Goal: Task Accomplishment & Management: Use online tool/utility

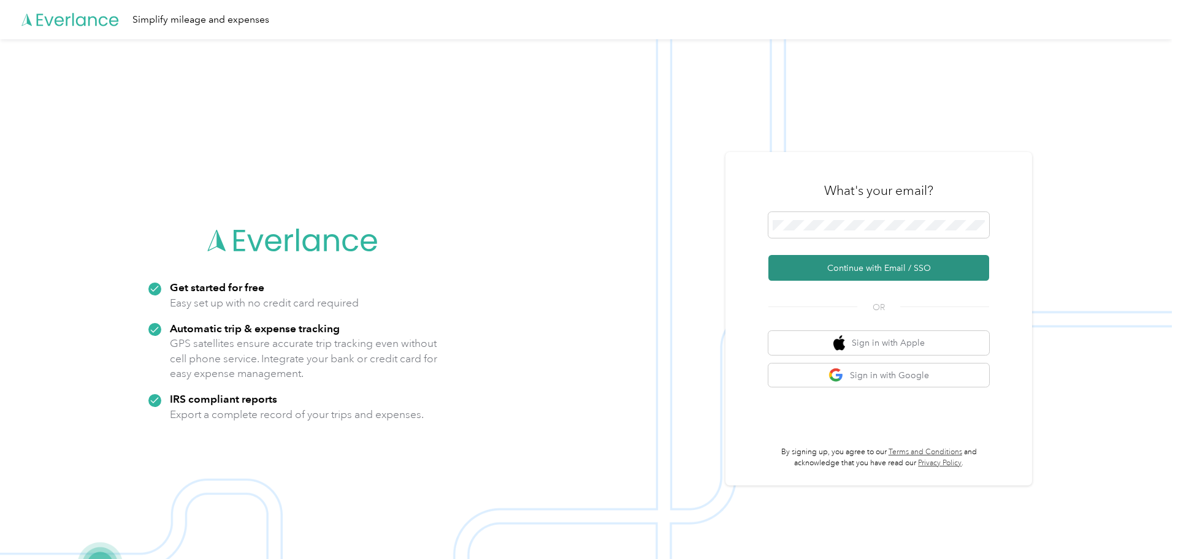
click at [868, 267] on button "Continue with Email / SSO" at bounding box center [878, 268] width 221 height 26
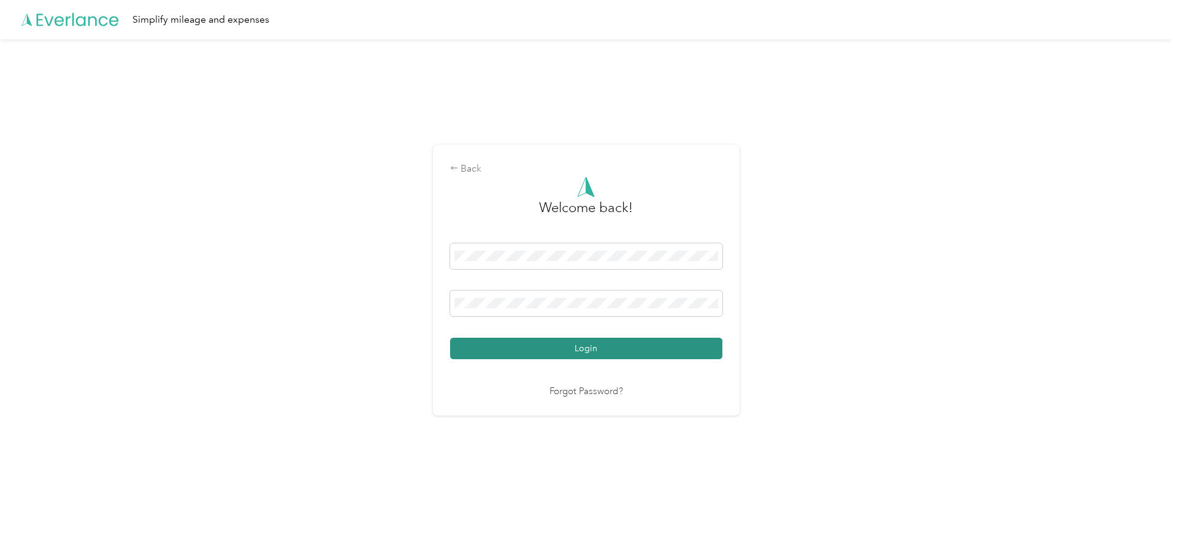
click at [564, 345] on button "Login" at bounding box center [586, 348] width 272 height 21
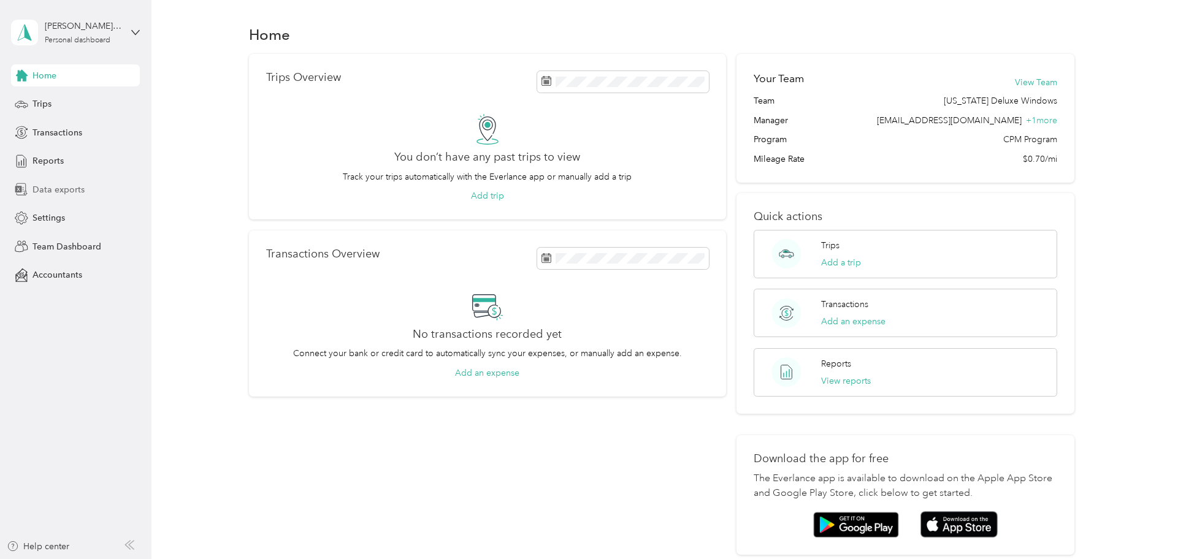
click at [40, 188] on span "Data exports" at bounding box center [59, 189] width 52 height 13
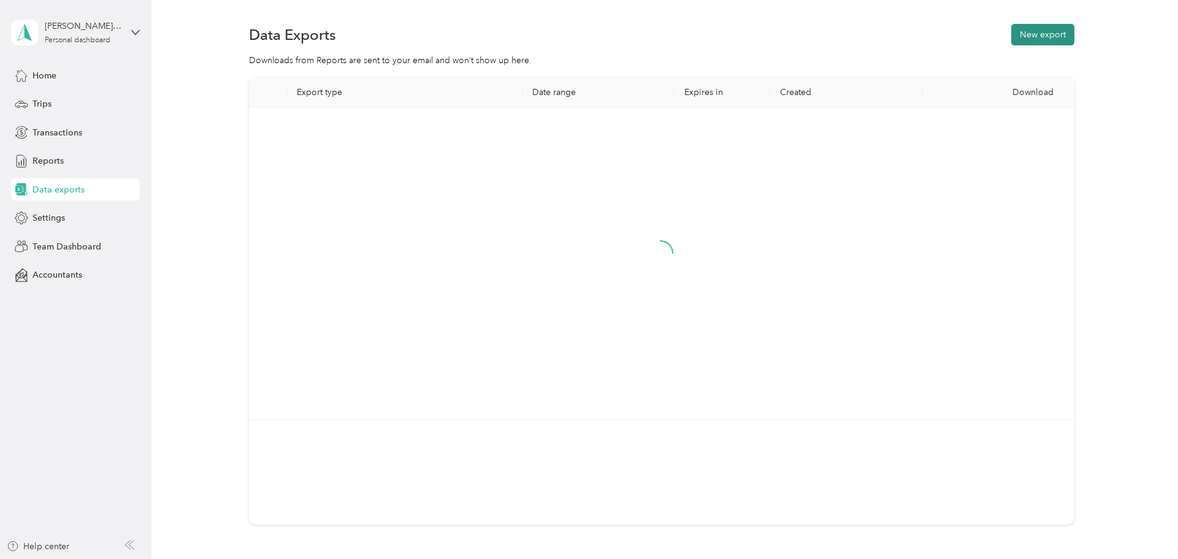
click at [1040, 35] on button "New export" at bounding box center [1042, 34] width 63 height 21
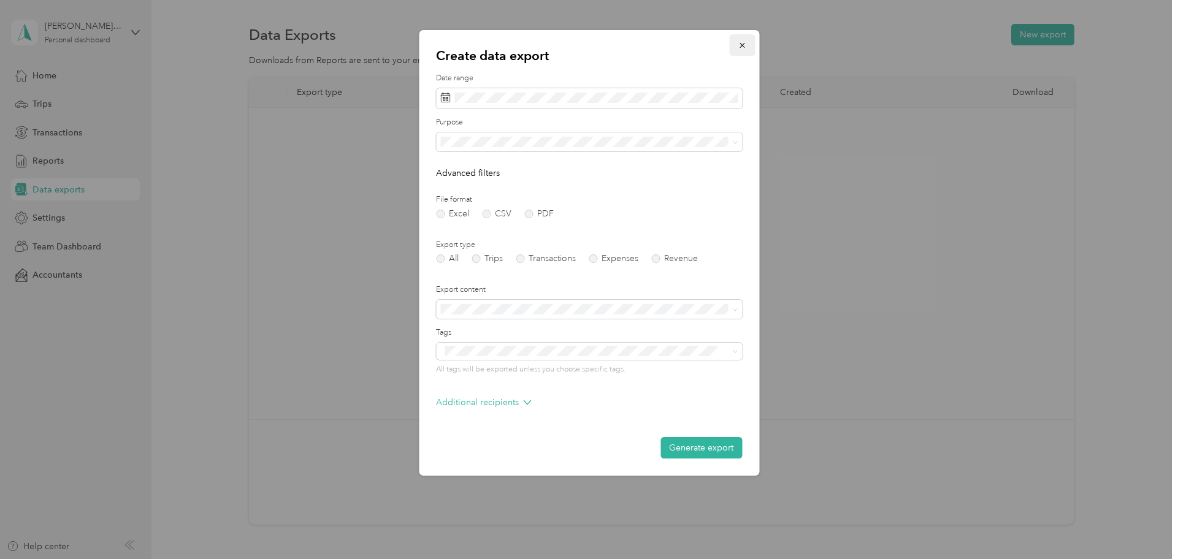
click at [750, 45] on button "button" at bounding box center [742, 44] width 26 height 21
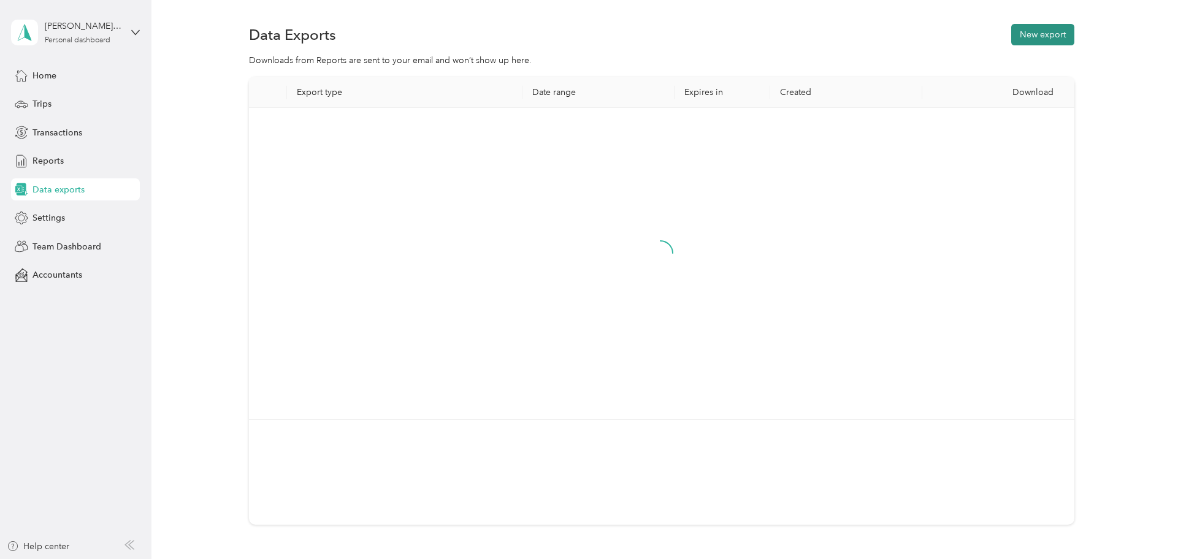
click at [1049, 32] on button "New export" at bounding box center [1042, 34] width 63 height 21
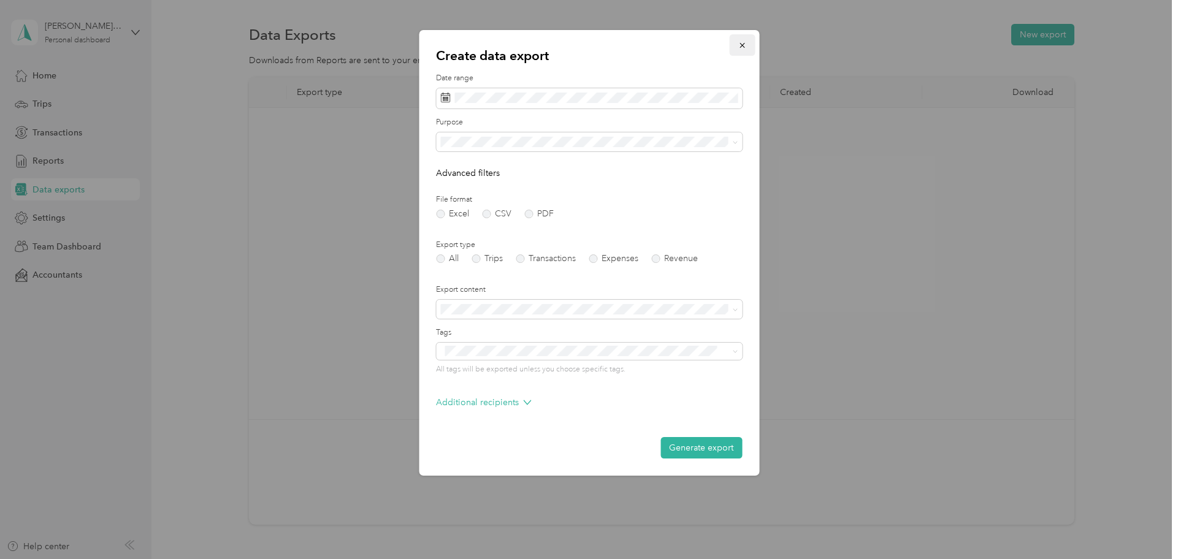
click at [746, 43] on button "button" at bounding box center [742, 44] width 26 height 21
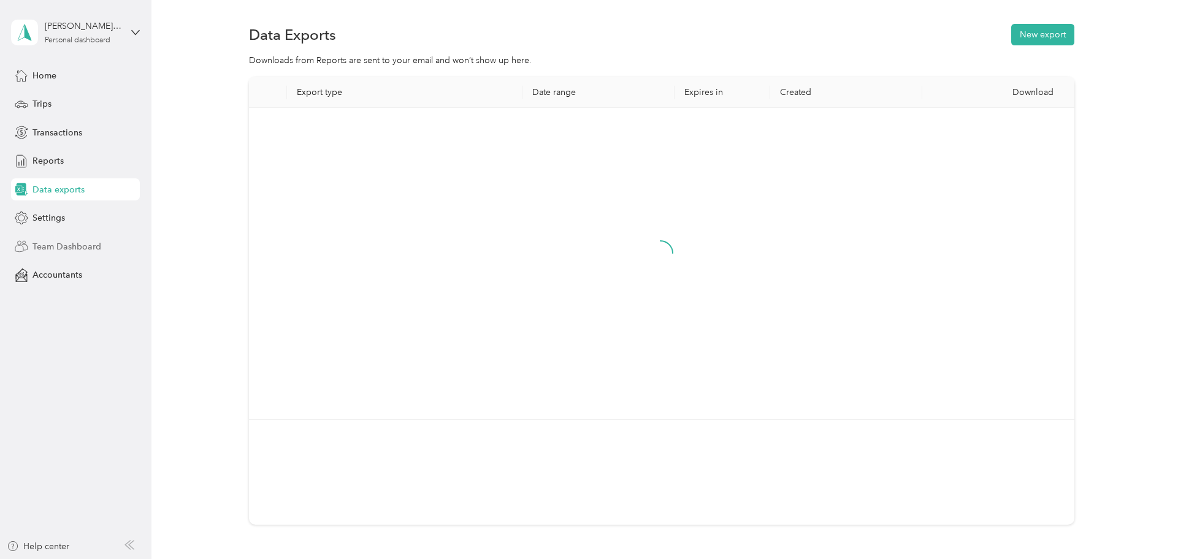
click at [59, 250] on span "Team Dashboard" at bounding box center [67, 246] width 69 height 13
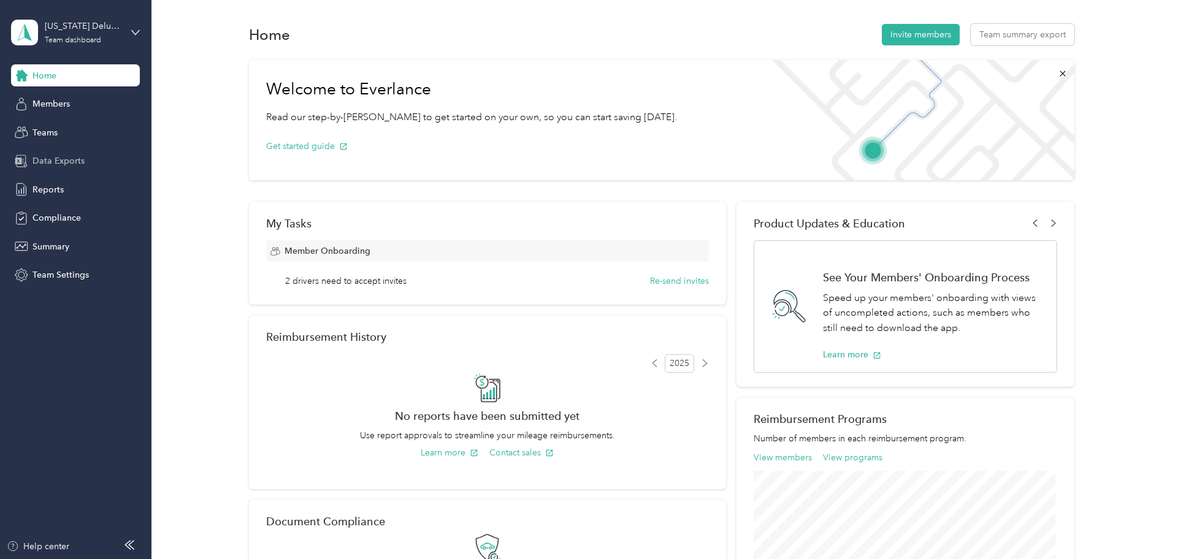
click at [48, 161] on span "Data Exports" at bounding box center [59, 161] width 52 height 13
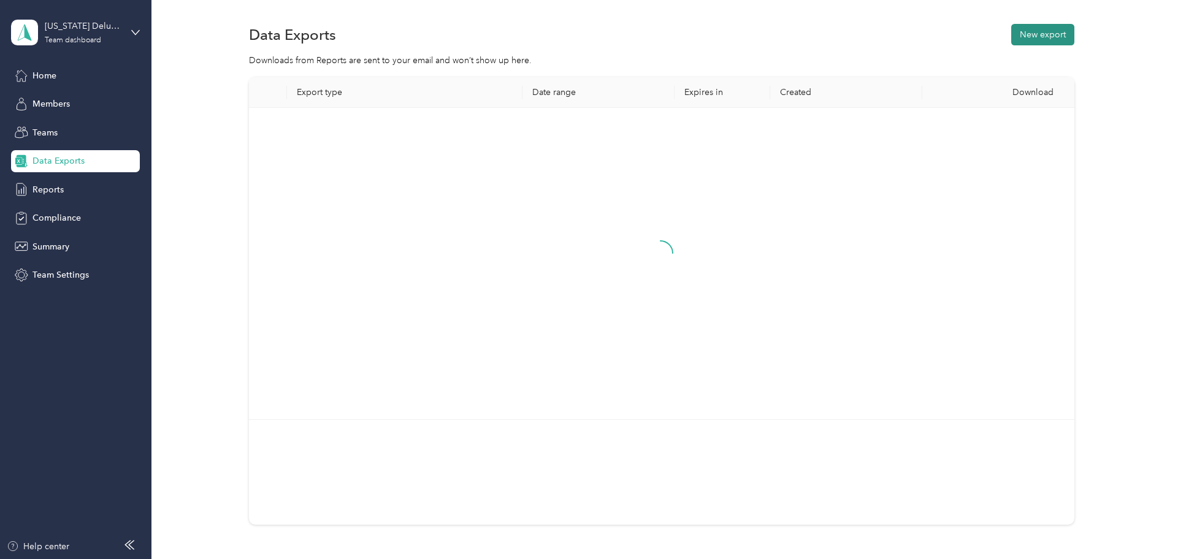
click at [1052, 37] on button "New export" at bounding box center [1042, 34] width 63 height 21
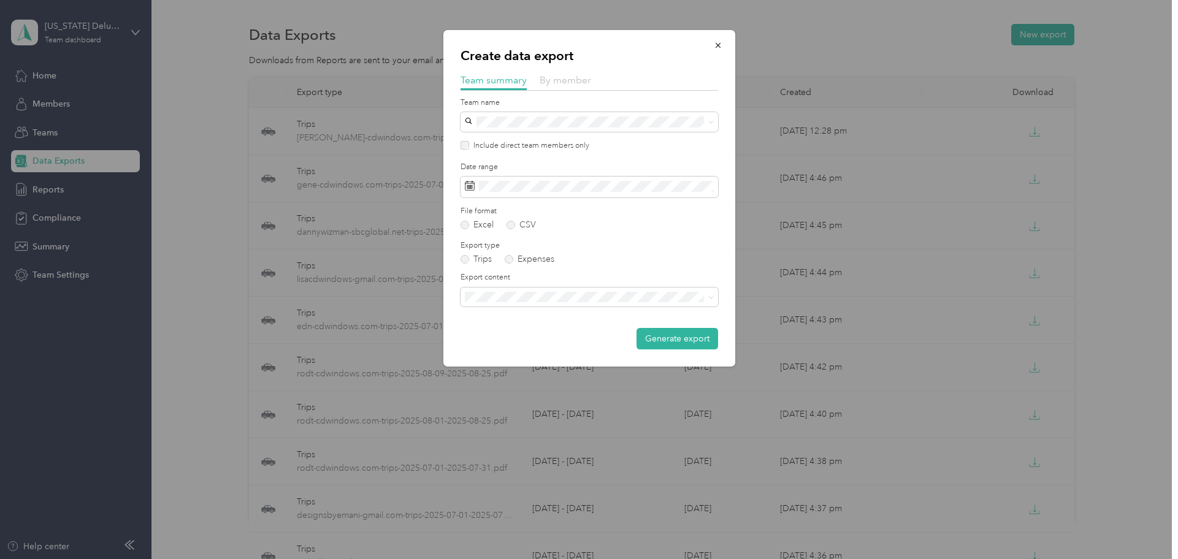
click at [562, 80] on span "By member" at bounding box center [566, 80] width 52 height 12
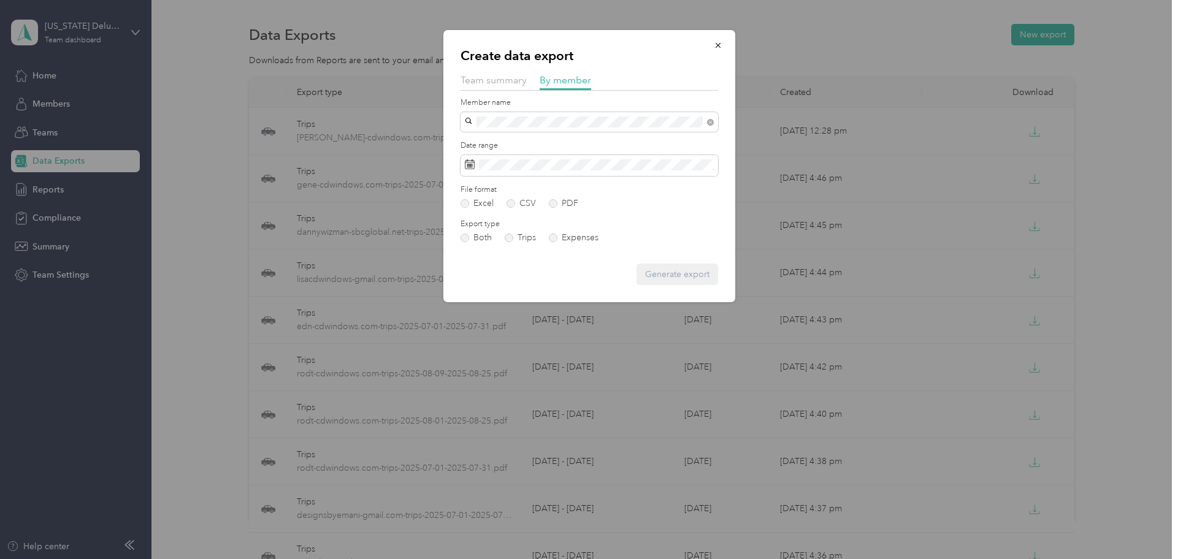
click at [515, 166] on span "[PERSON_NAME]" at bounding box center [503, 165] width 68 height 10
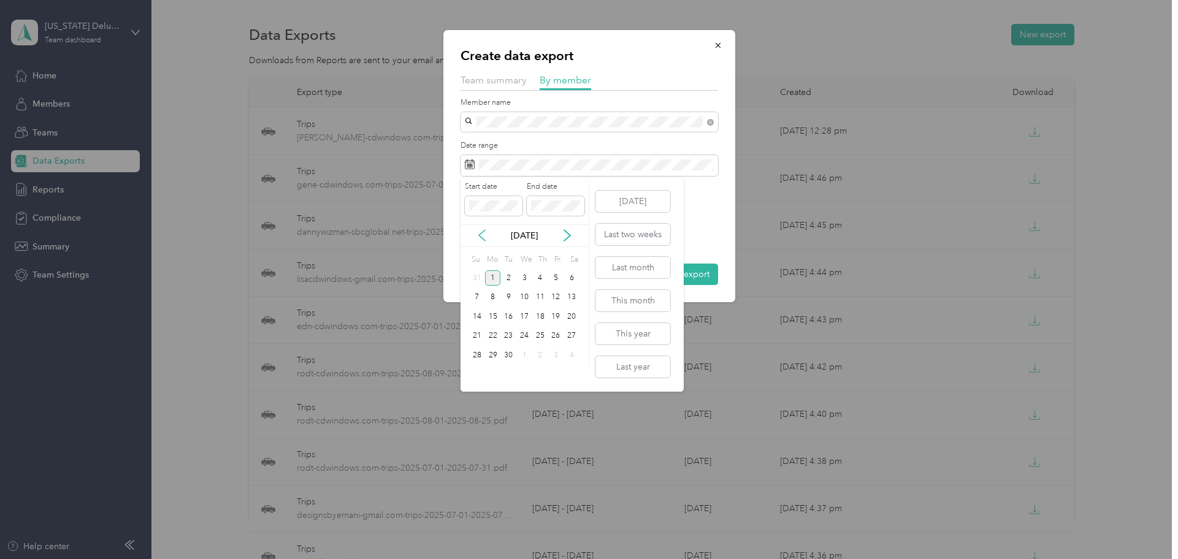
click at [481, 233] on icon at bounding box center [482, 235] width 6 height 11
click at [483, 233] on icon at bounding box center [482, 235] width 12 height 12
click at [509, 275] on div "1" at bounding box center [508, 277] width 16 height 15
click at [536, 356] on div "31" at bounding box center [540, 355] width 16 height 15
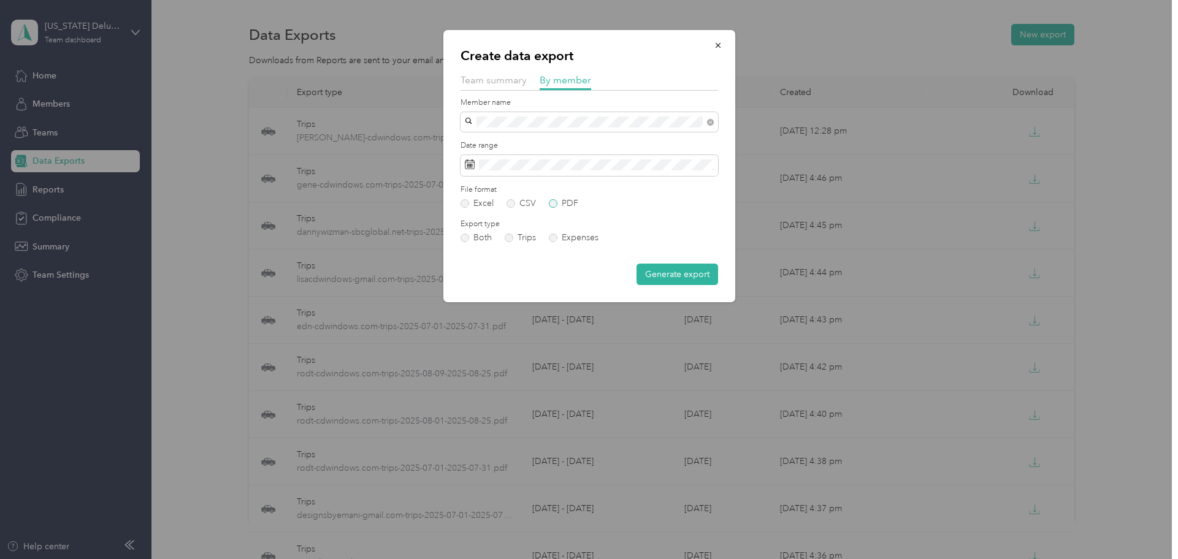
click at [552, 204] on label "PDF" at bounding box center [563, 203] width 29 height 9
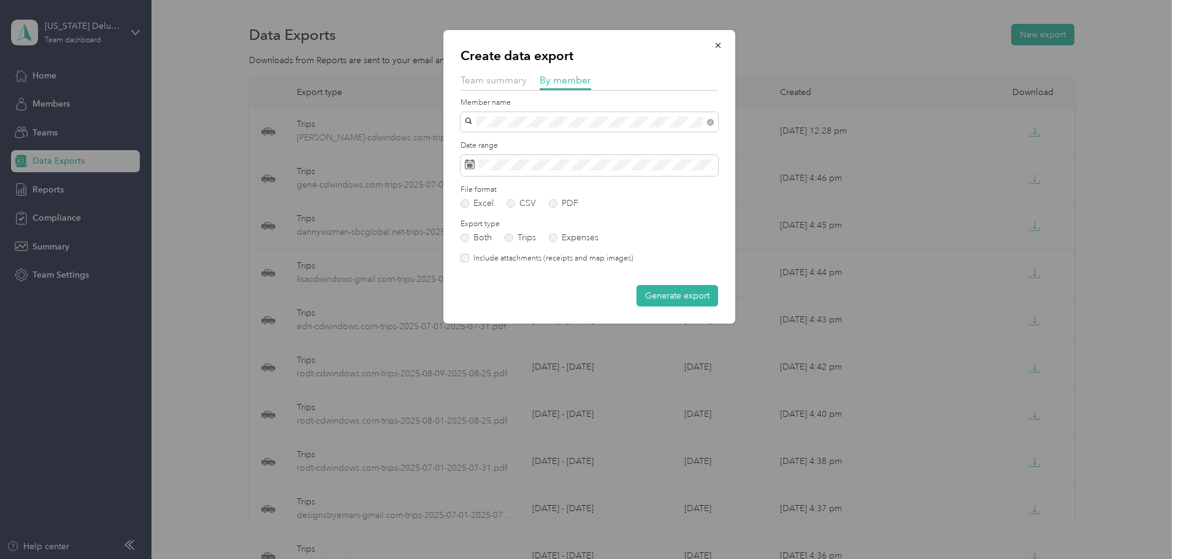
click at [681, 299] on button "Generate export" at bounding box center [678, 295] width 82 height 21
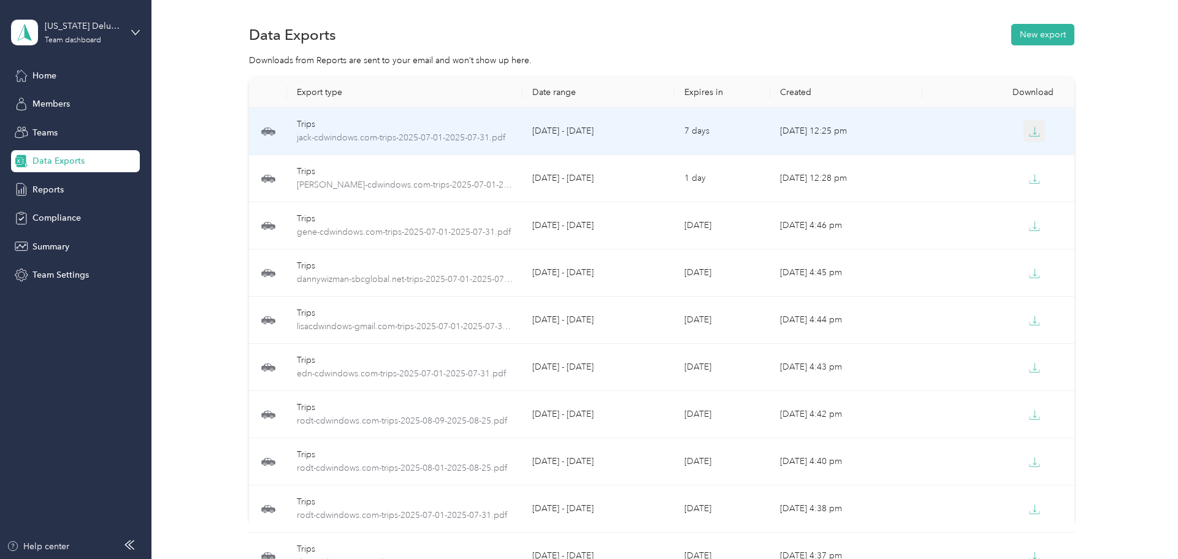
click at [1039, 134] on button "button" at bounding box center [1034, 131] width 22 height 22
click at [1023, 139] on button "button" at bounding box center [1034, 131] width 22 height 22
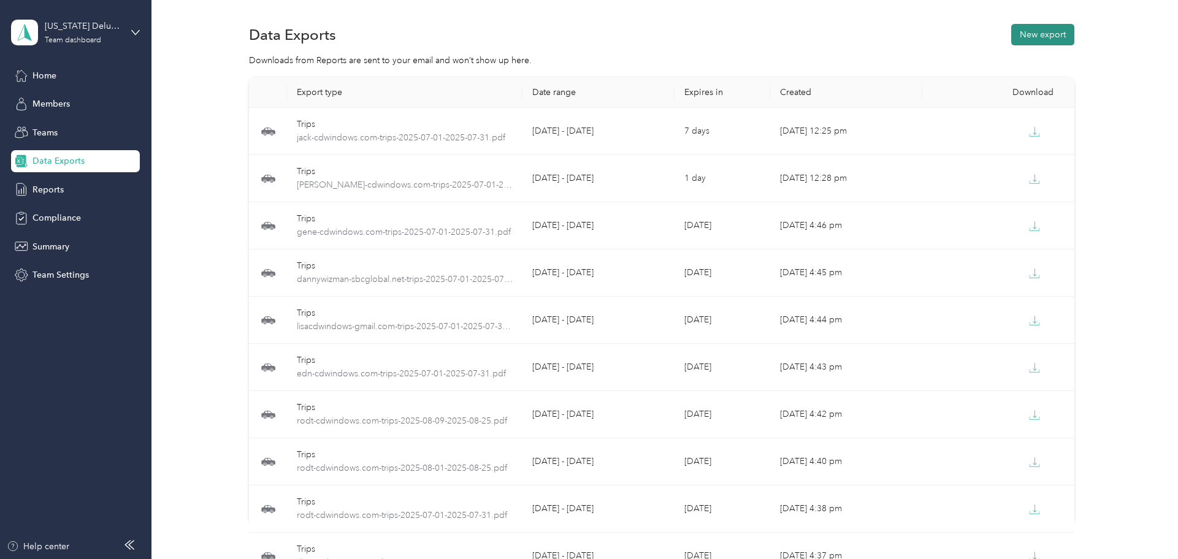
click at [1040, 33] on button "New export" at bounding box center [1042, 34] width 63 height 21
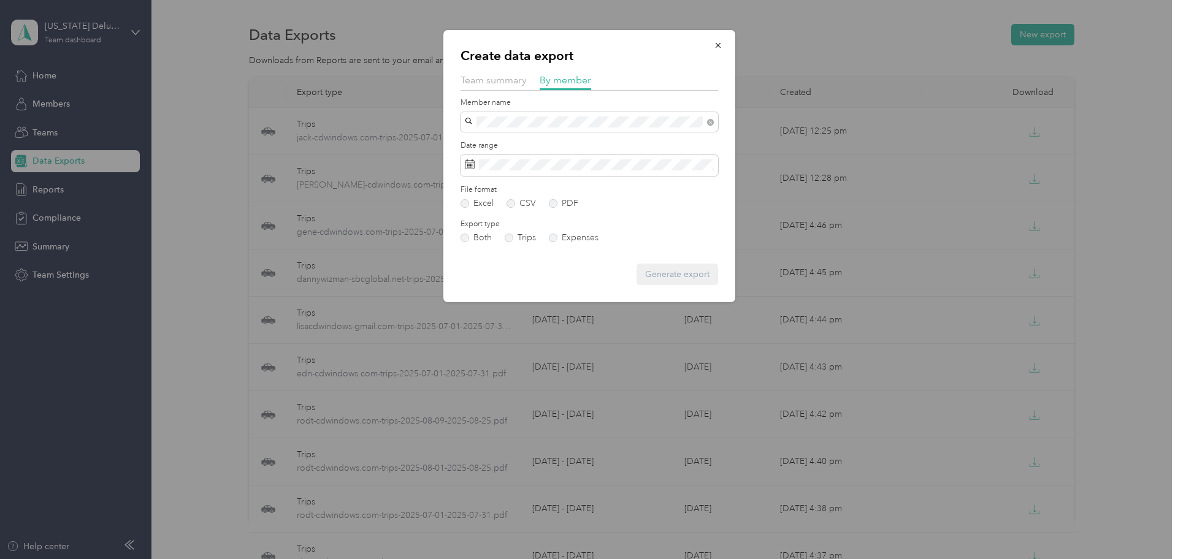
click at [476, 142] on span "[PERSON_NAME]" at bounding box center [503, 143] width 68 height 10
click at [505, 175] on span at bounding box center [590, 165] width 258 height 21
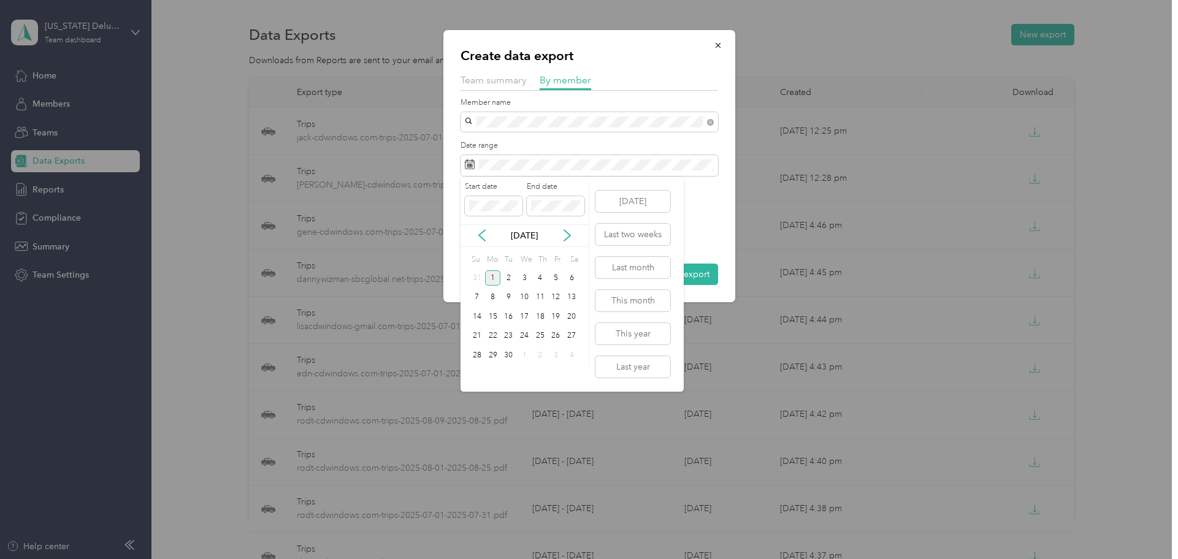
click at [476, 242] on div "[DATE]" at bounding box center [525, 235] width 128 height 13
click at [476, 236] on icon at bounding box center [482, 235] width 12 height 12
click at [479, 318] on div "10" at bounding box center [477, 316] width 16 height 15
click at [479, 374] on div "31" at bounding box center [477, 374] width 16 height 15
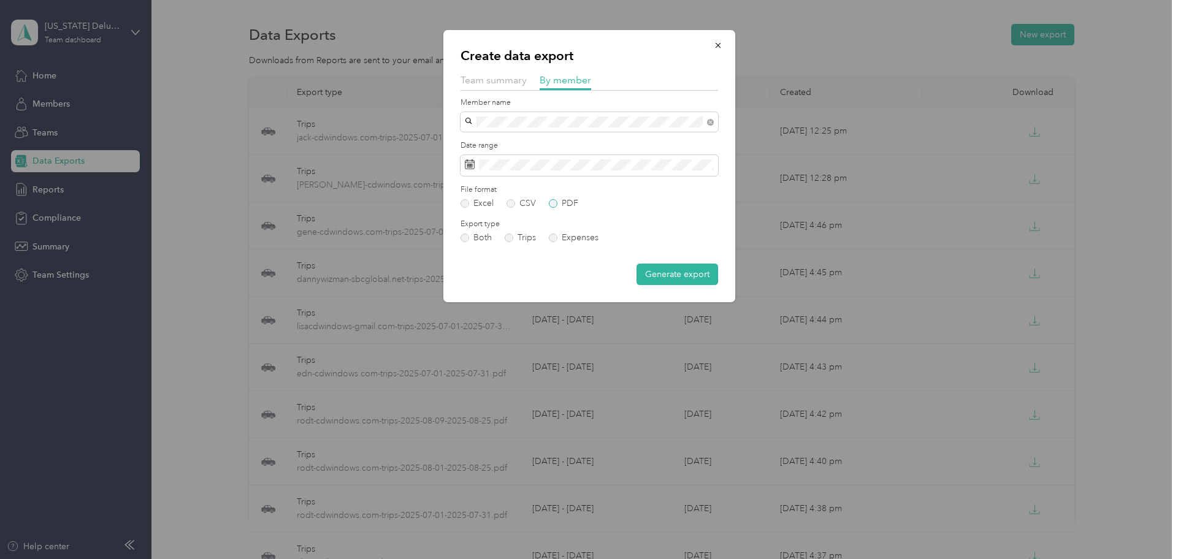
click at [556, 202] on label "PDF" at bounding box center [563, 203] width 29 height 9
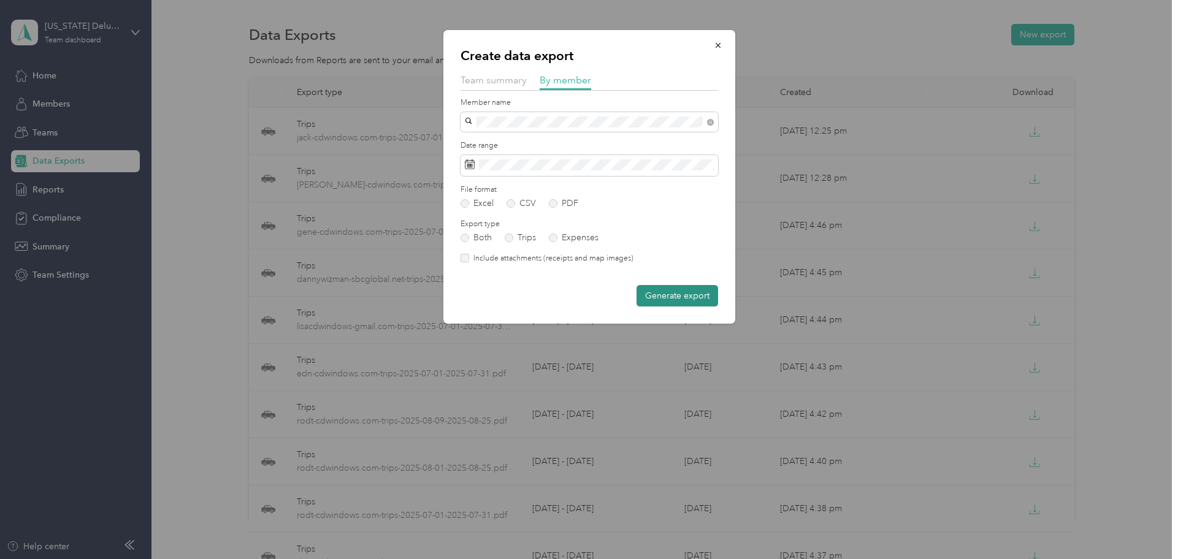
click at [682, 295] on button "Generate export" at bounding box center [678, 295] width 82 height 21
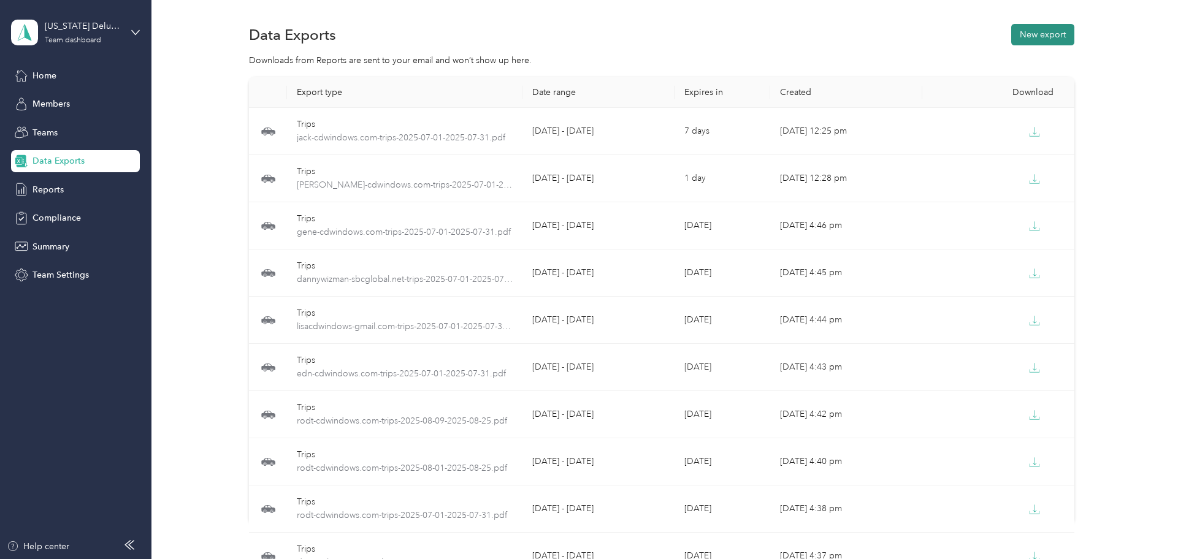
click at [1039, 37] on button "New export" at bounding box center [1042, 34] width 63 height 21
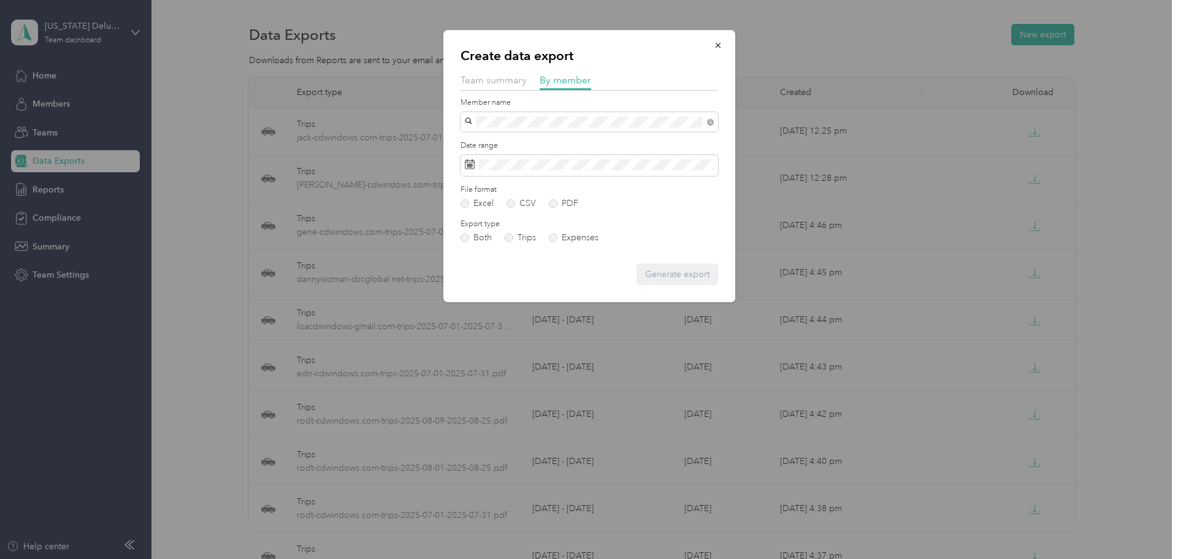
click at [510, 141] on span "[PERSON_NAME]" at bounding box center [503, 142] width 68 height 10
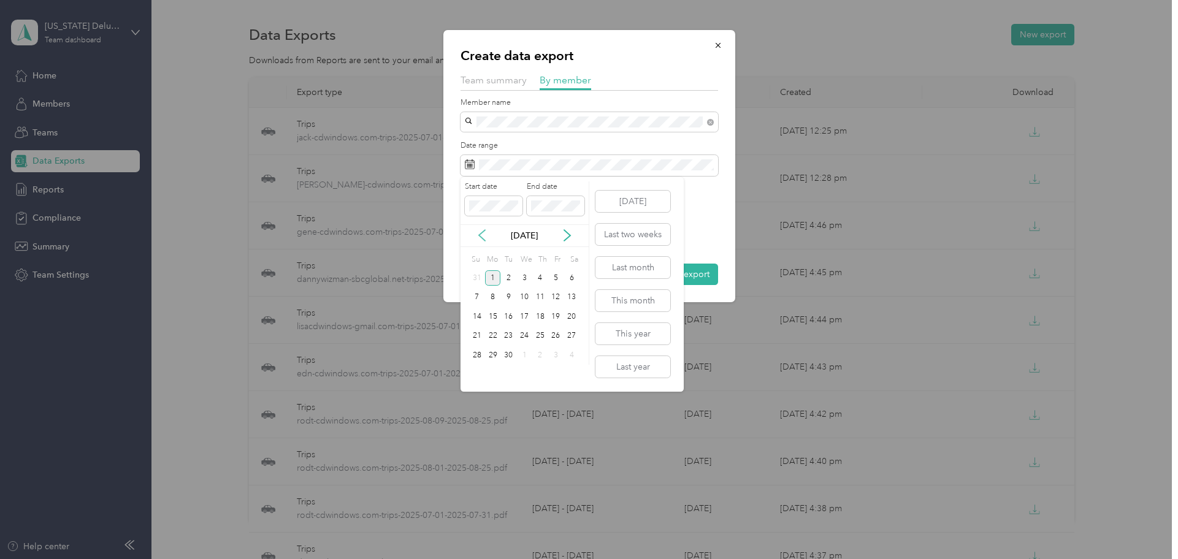
click at [481, 231] on icon at bounding box center [482, 235] width 12 height 12
click at [481, 234] on icon at bounding box center [482, 235] width 6 height 11
click at [504, 279] on div "1" at bounding box center [508, 277] width 16 height 15
click at [541, 358] on div "31" at bounding box center [540, 355] width 16 height 15
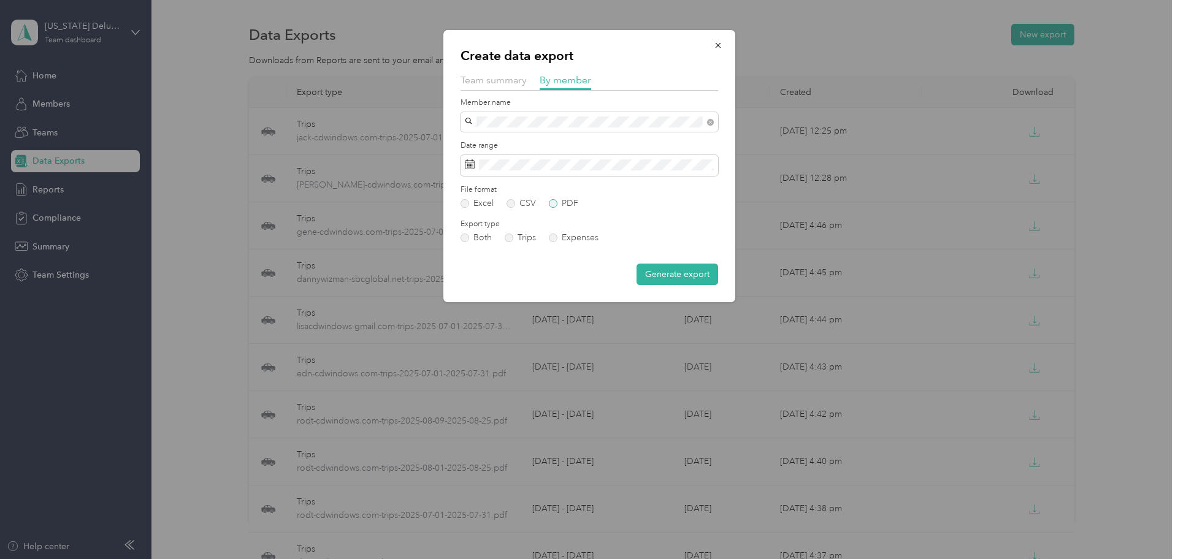
click at [560, 205] on label "PDF" at bounding box center [563, 203] width 29 height 9
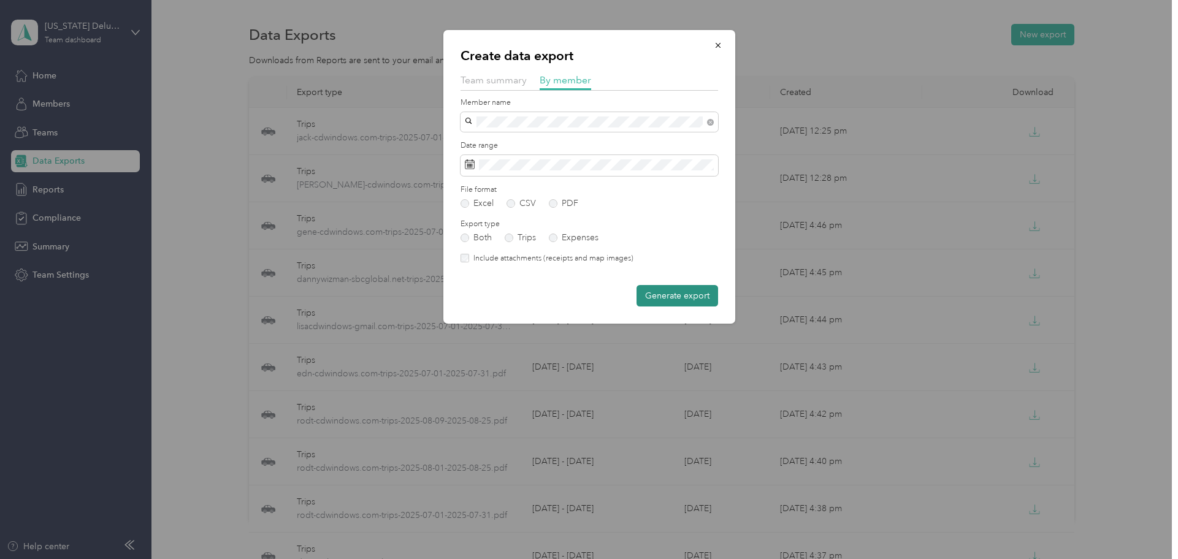
click at [679, 304] on button "Generate export" at bounding box center [678, 295] width 82 height 21
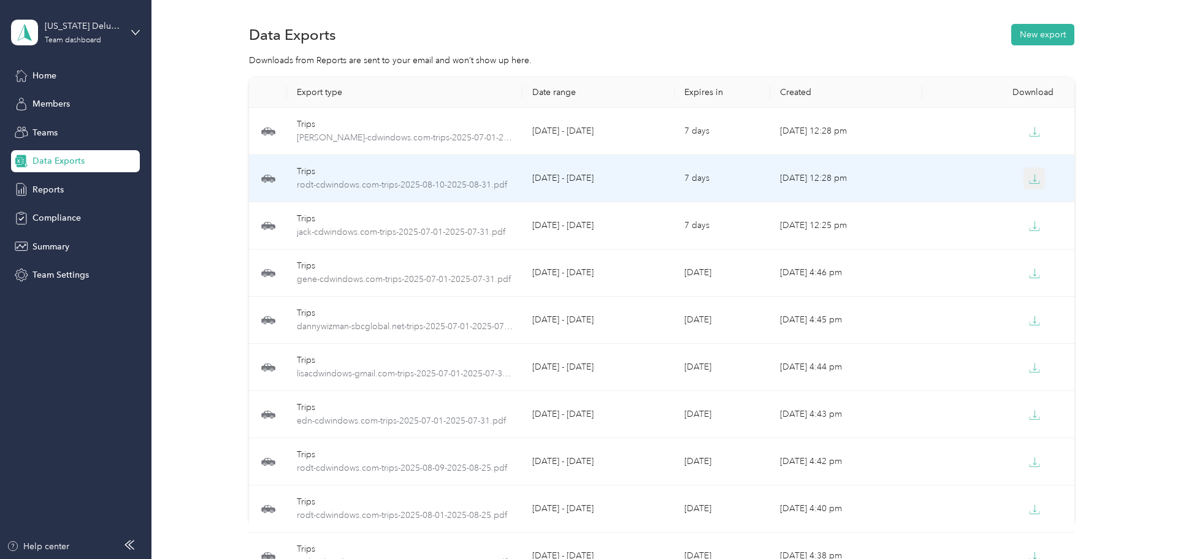
click at [1023, 179] on button "button" at bounding box center [1034, 178] width 22 height 22
